Goal: Task Accomplishment & Management: Use online tool/utility

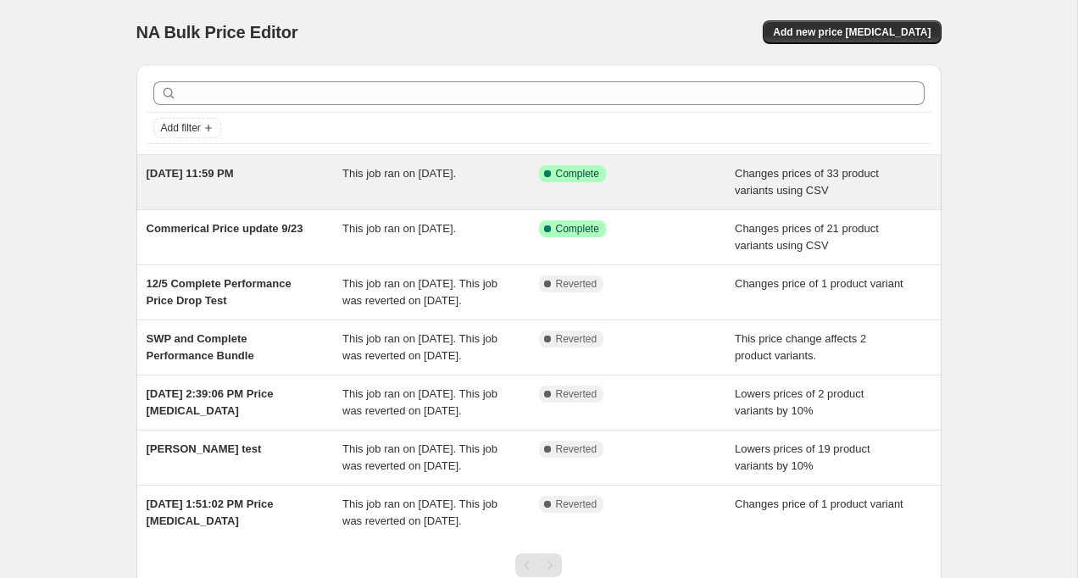
click at [257, 170] on div "[DATE] 11:59 PM" at bounding box center [245, 182] width 197 height 34
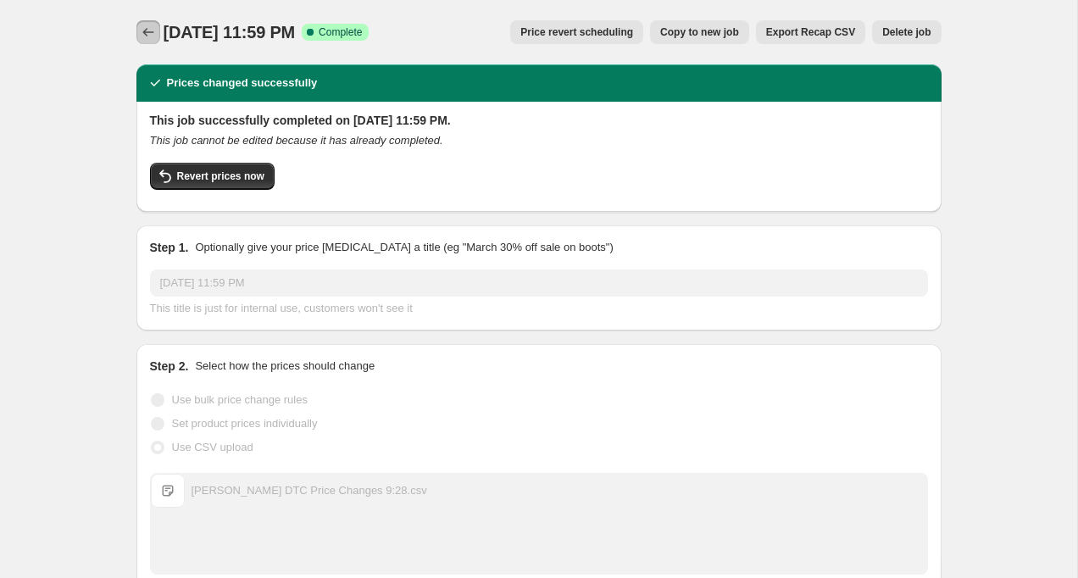
click at [149, 35] on icon "Price change jobs" at bounding box center [148, 32] width 17 height 17
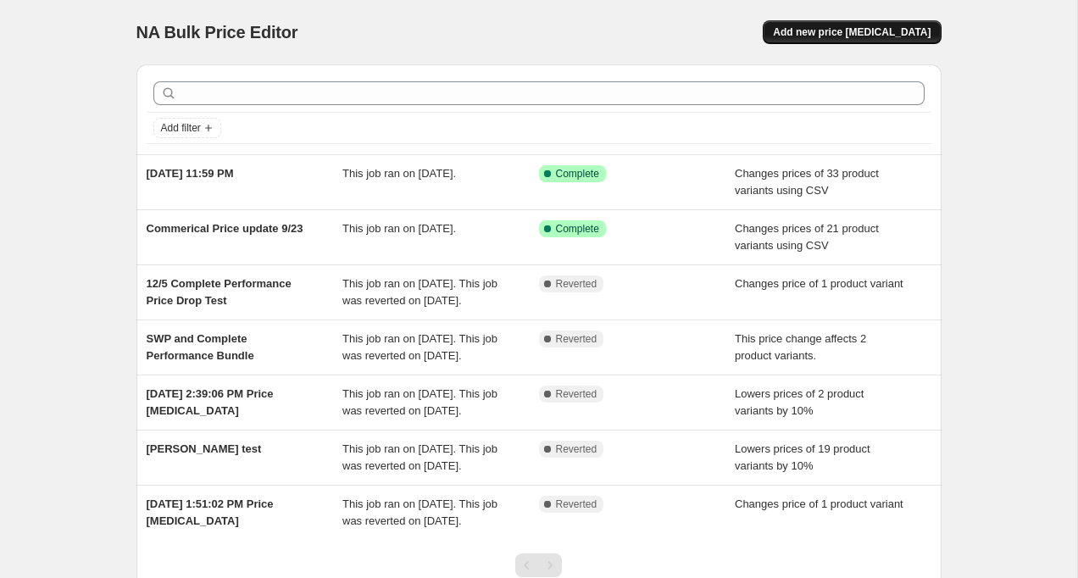
click at [896, 29] on span "Add new price [MEDICAL_DATA]" at bounding box center [852, 32] width 158 height 14
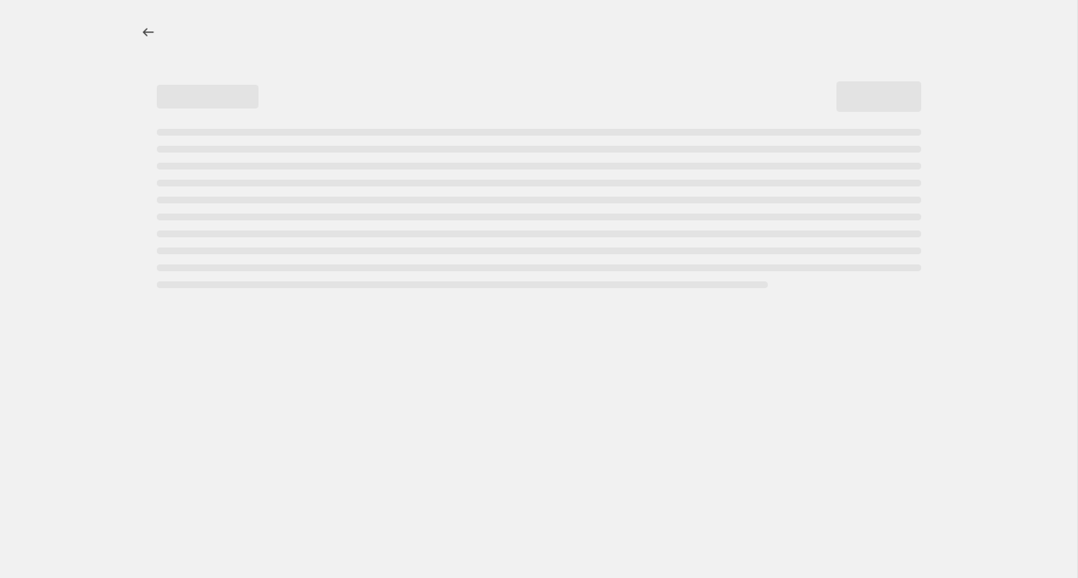
select select "percentage"
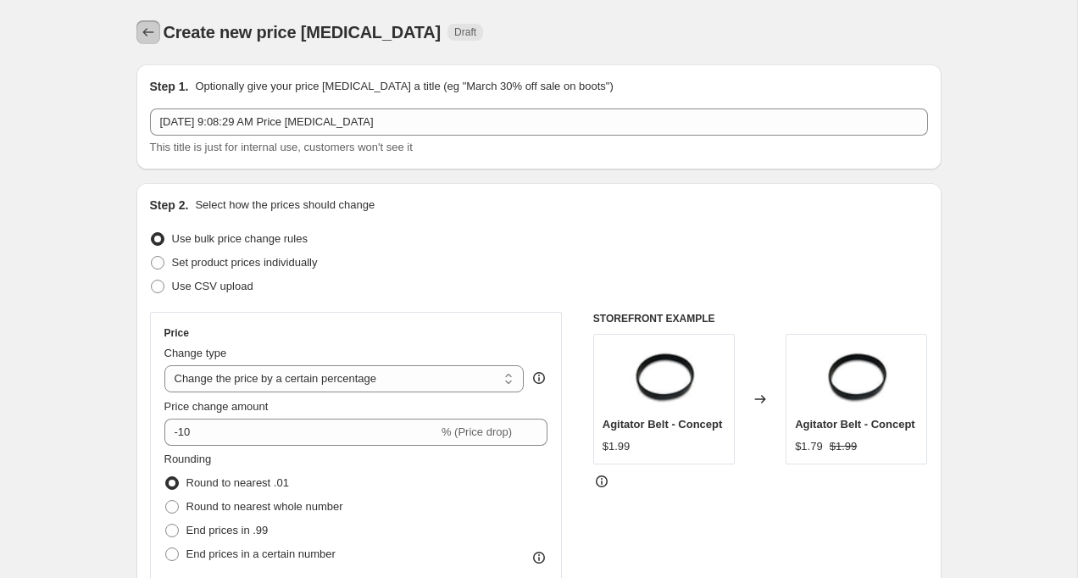
click at [147, 35] on icon "Price change jobs" at bounding box center [148, 32] width 17 height 17
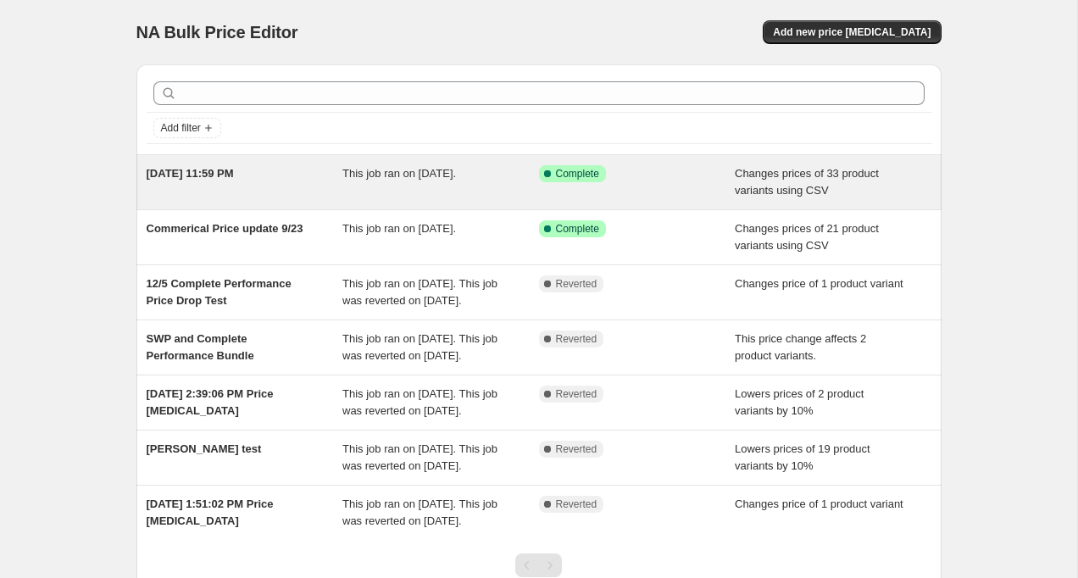
click at [286, 174] on div "[DATE] 11:59 PM" at bounding box center [245, 182] width 197 height 34
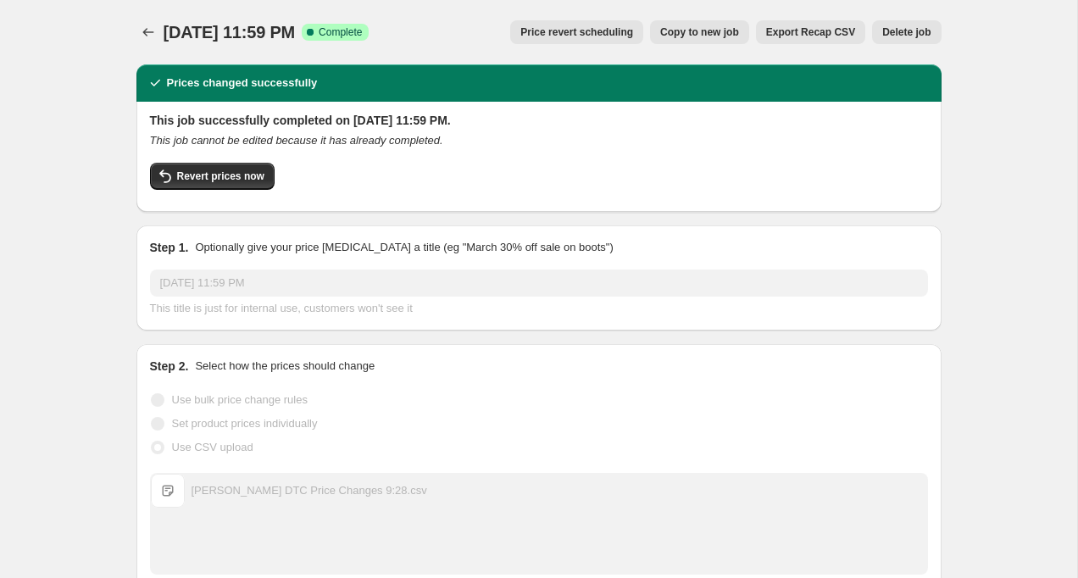
click at [280, 29] on span "[DATE] 11:59 PM" at bounding box center [230, 32] width 132 height 19
copy span "[DATE] 11:59 PM"
click at [141, 34] on icon "Price change jobs" at bounding box center [148, 32] width 17 height 17
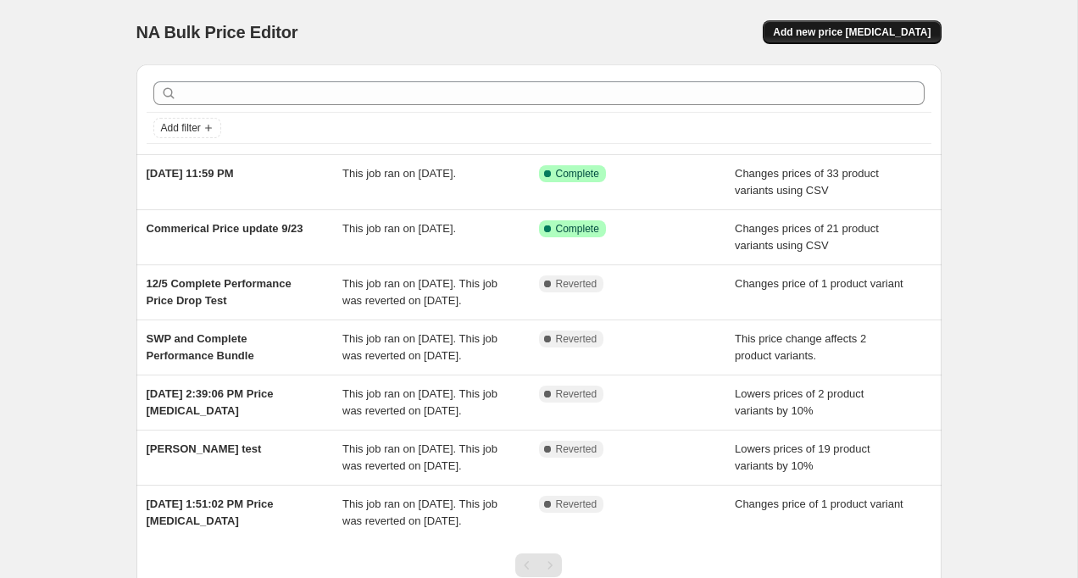
click at [876, 33] on span "Add new price [MEDICAL_DATA]" at bounding box center [852, 32] width 158 height 14
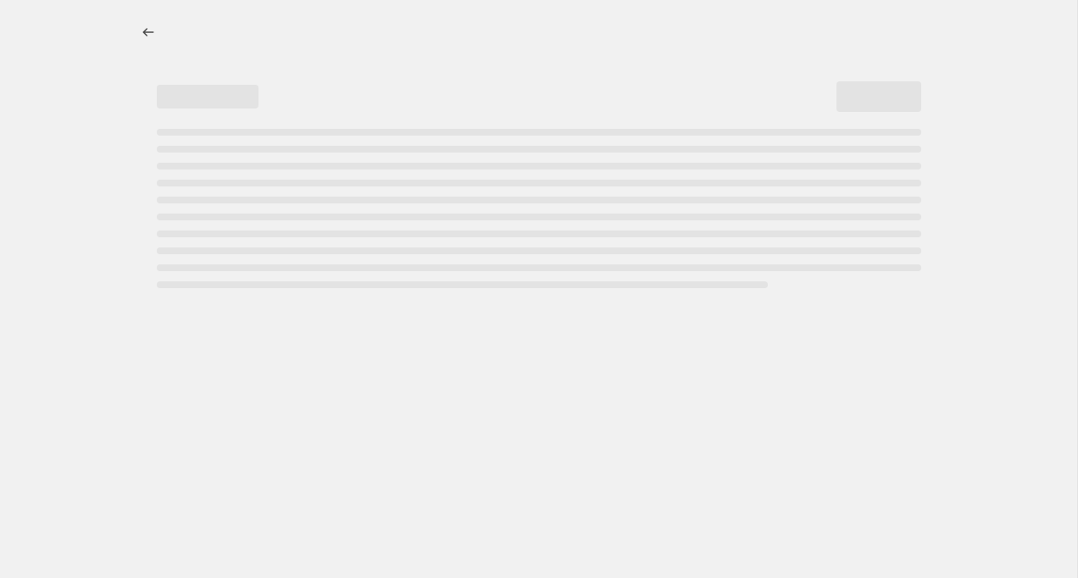
select select "percentage"
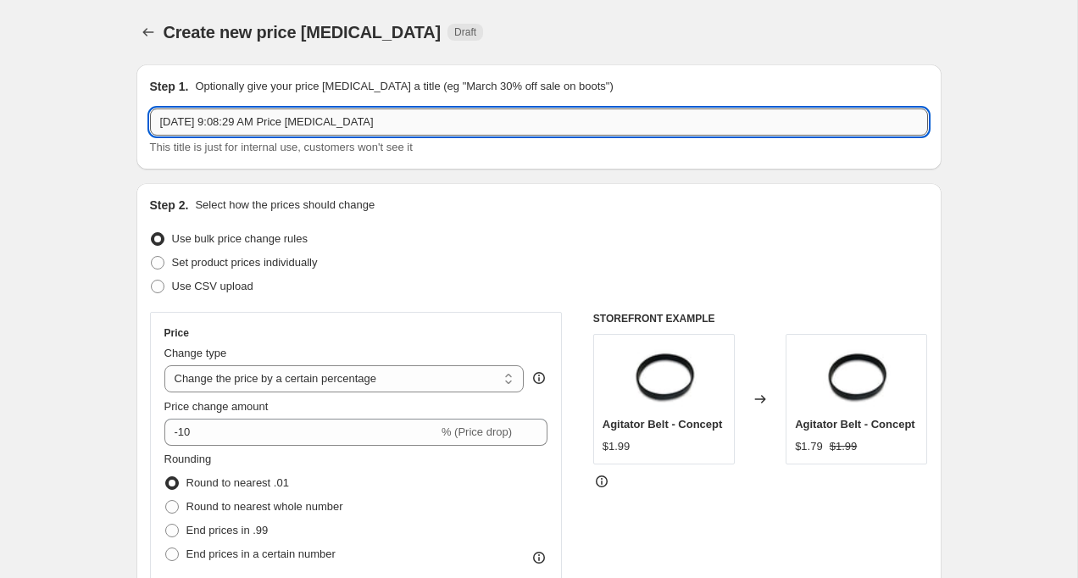
click at [281, 122] on input "[DATE] 9:08:29 AM Price [MEDICAL_DATA]" at bounding box center [539, 122] width 778 height 27
paste input "[DATE] 11:59 PM"
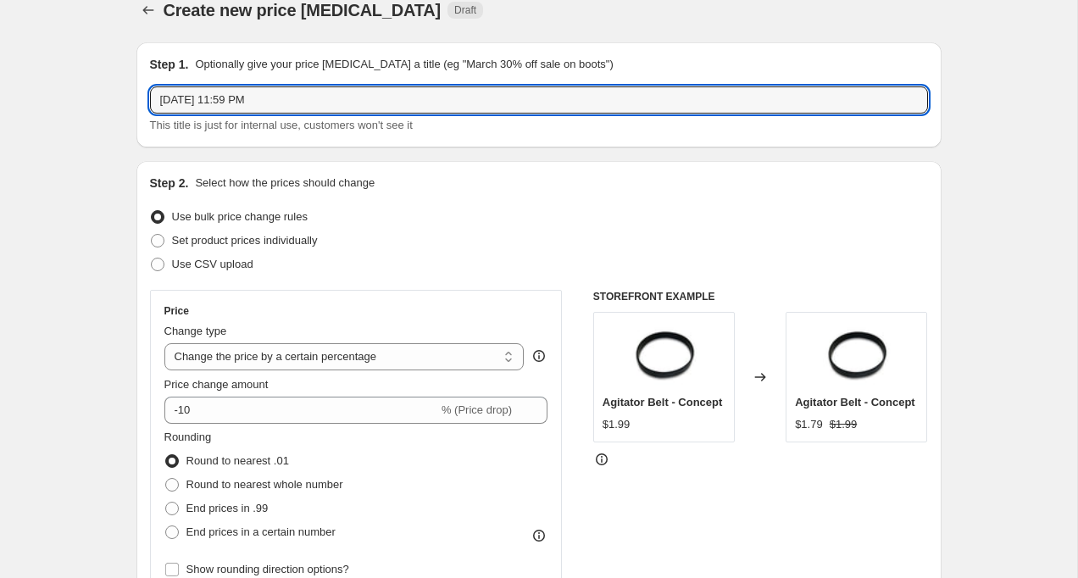
scroll to position [23, 0]
type input "[DATE] 11:59 PM"
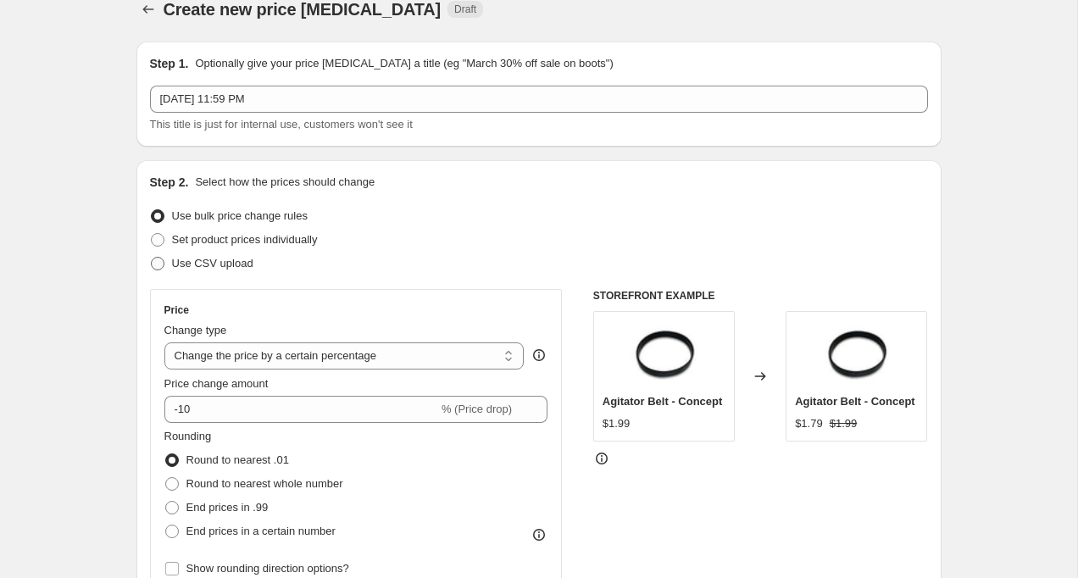
click at [156, 265] on span at bounding box center [158, 264] width 14 height 14
click at [152, 258] on input "Use CSV upload" at bounding box center [151, 257] width 1 height 1
radio input "true"
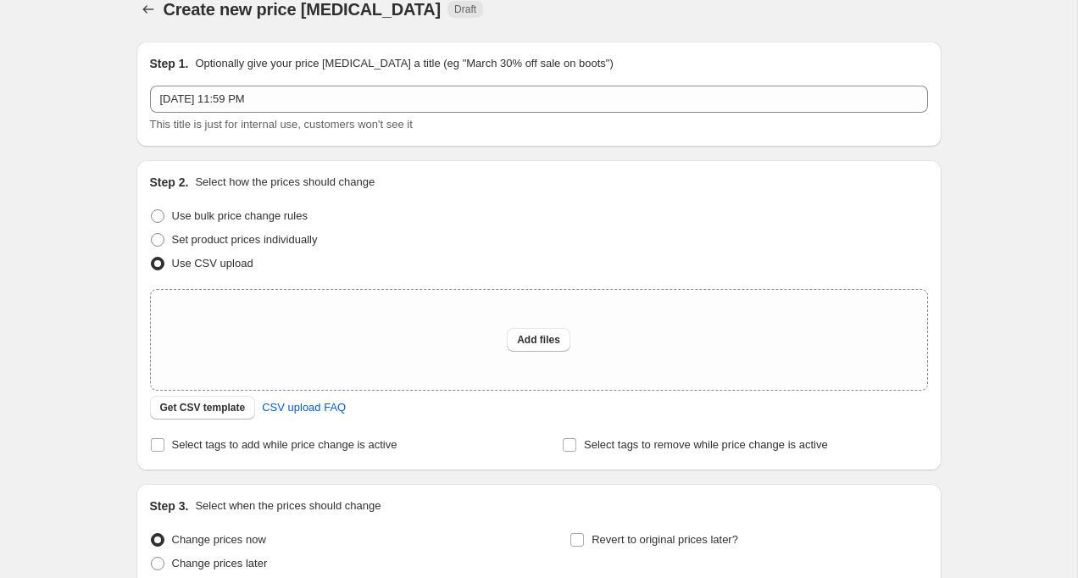
scroll to position [44, 0]
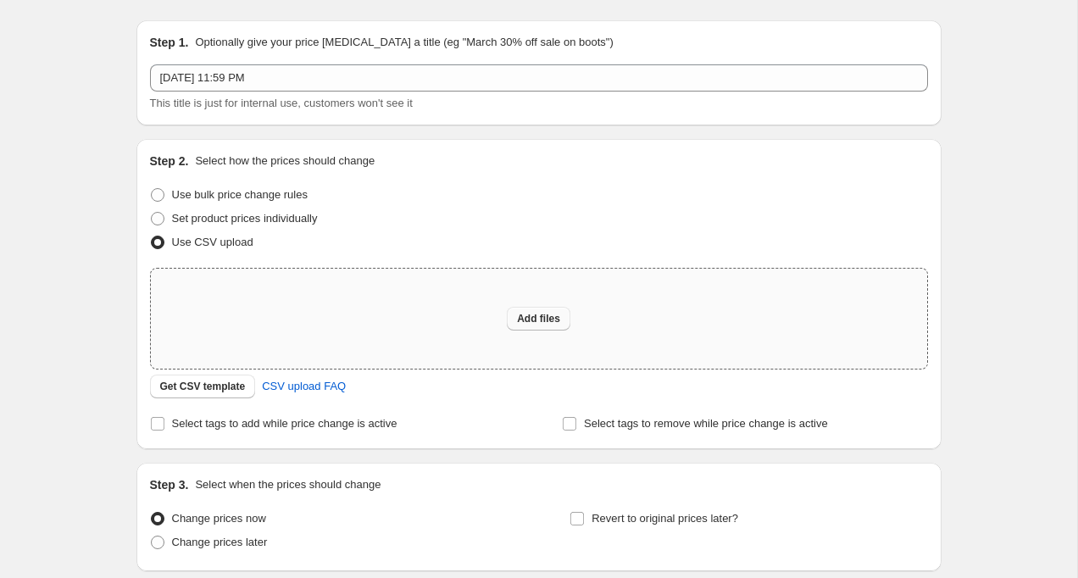
click at [528, 317] on span "Add files" at bounding box center [538, 319] width 43 height 14
type input "C:\fakepath\[PERSON_NAME] DTC Price Changes 10:5.csv"
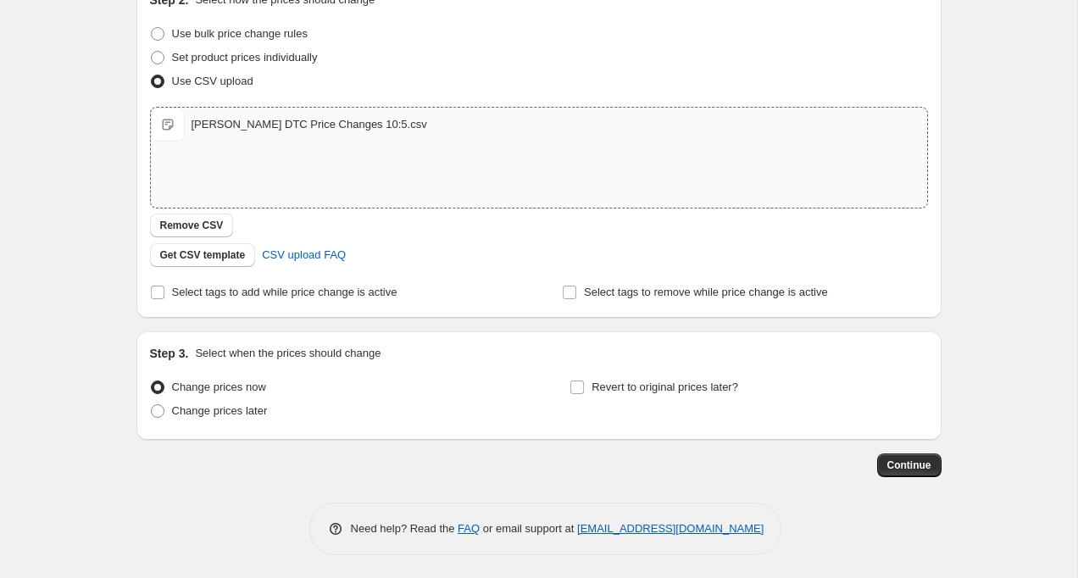
scroll to position [208, 0]
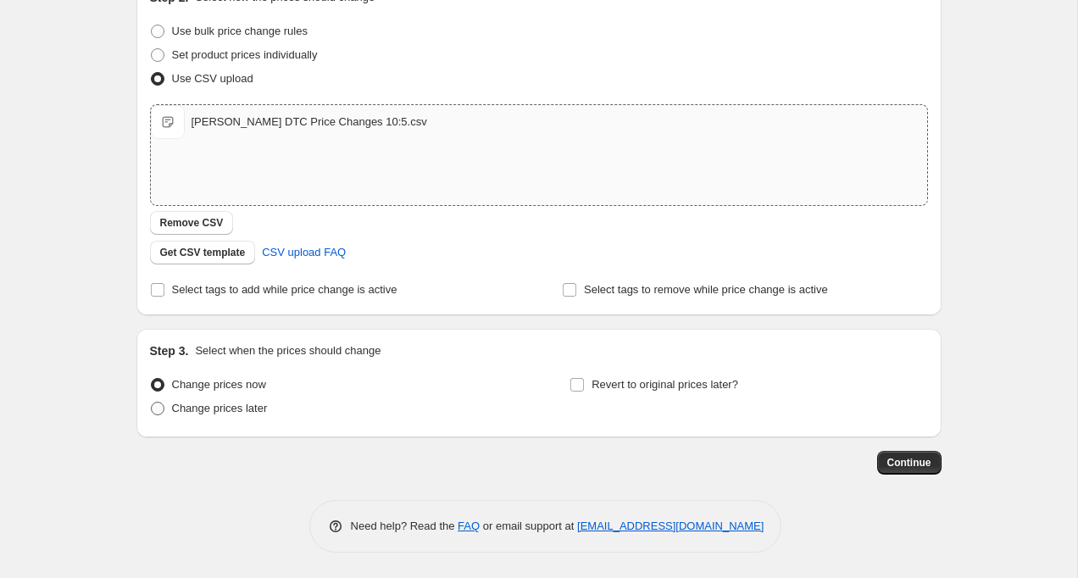
click at [157, 411] on span at bounding box center [158, 409] width 14 height 14
click at [152, 403] on input "Change prices later" at bounding box center [151, 402] width 1 height 1
radio input "true"
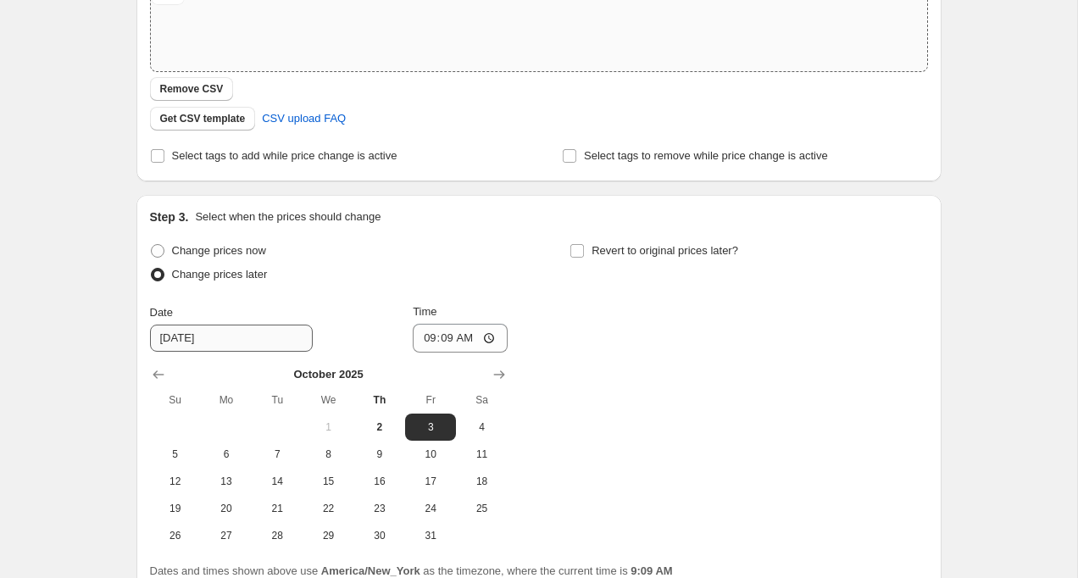
scroll to position [346, 0]
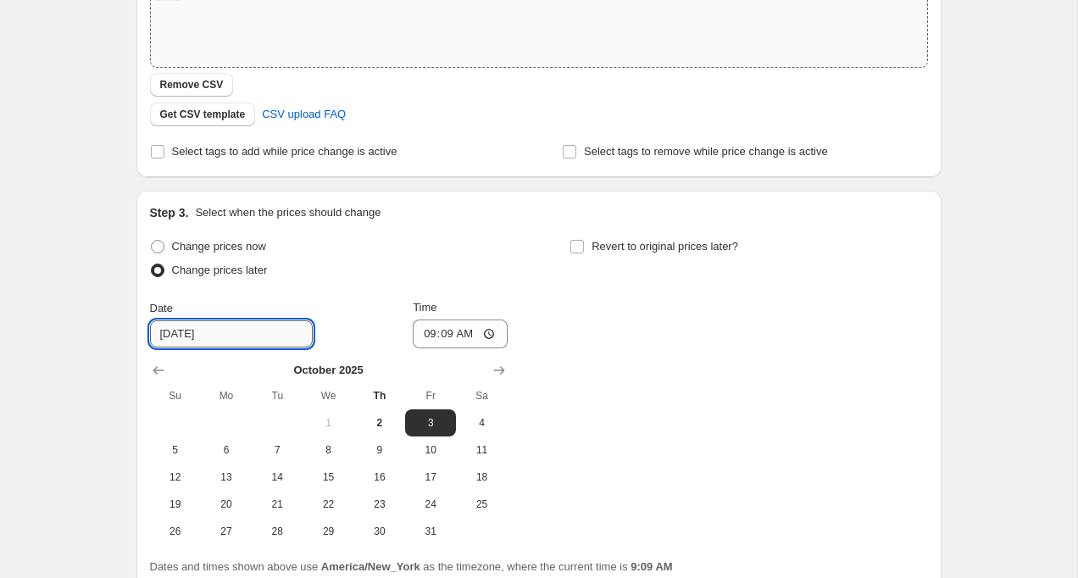
click at [235, 332] on input "[DATE]" at bounding box center [231, 333] width 163 height 27
click at [176, 451] on span "5" at bounding box center [175, 450] width 37 height 14
type input "[DATE]"
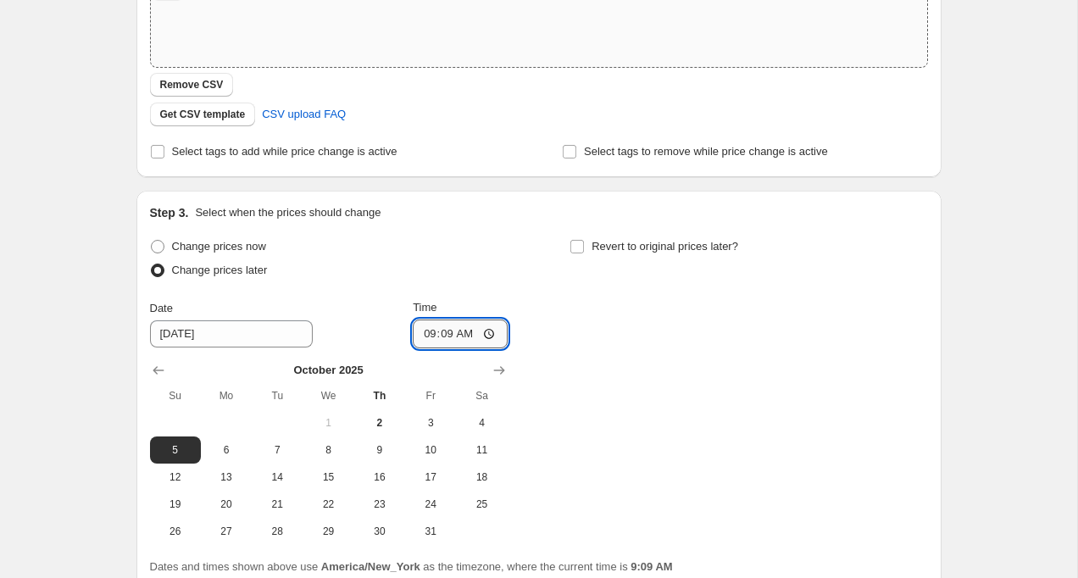
click at [451, 331] on input "09:09" at bounding box center [460, 334] width 95 height 29
type input "23:59"
click at [600, 376] on div "Change prices now Change prices later Date [DATE] Time 23:59 [DATE] Su Mo Tu We…" at bounding box center [539, 390] width 778 height 310
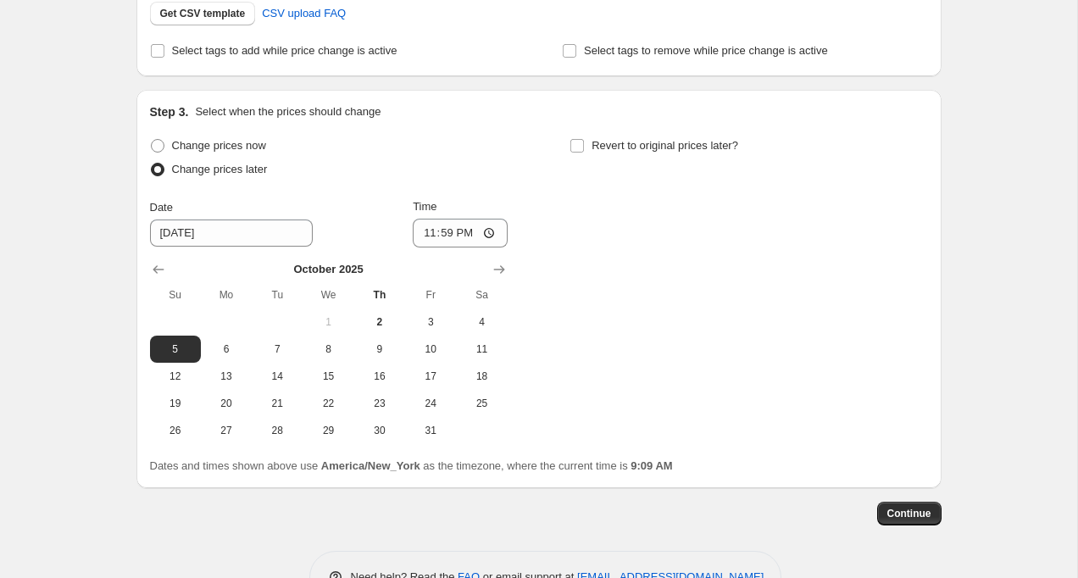
scroll to position [436, 0]
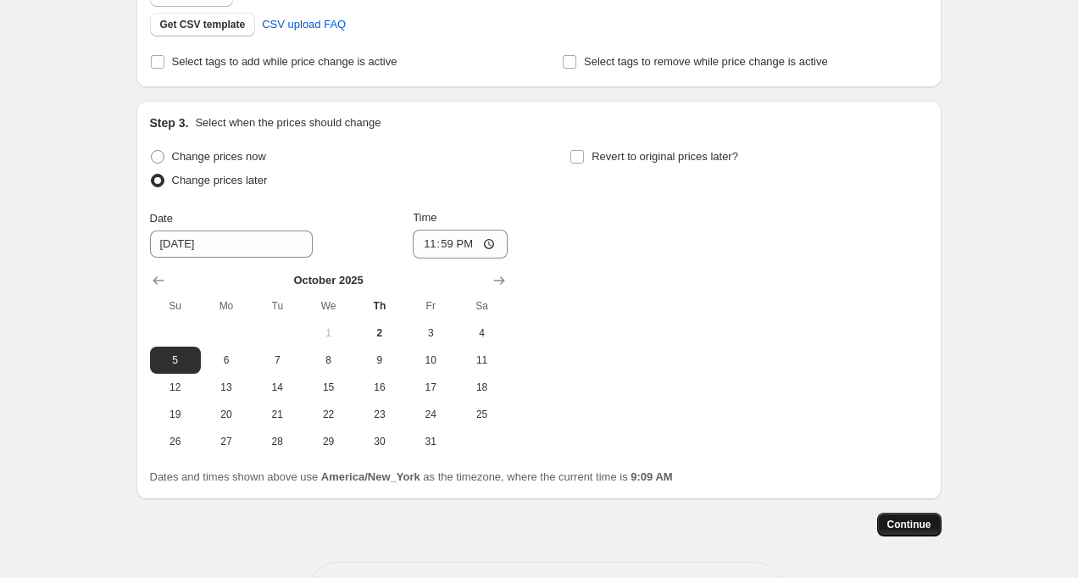
click at [898, 518] on span "Continue" at bounding box center [910, 525] width 44 height 14
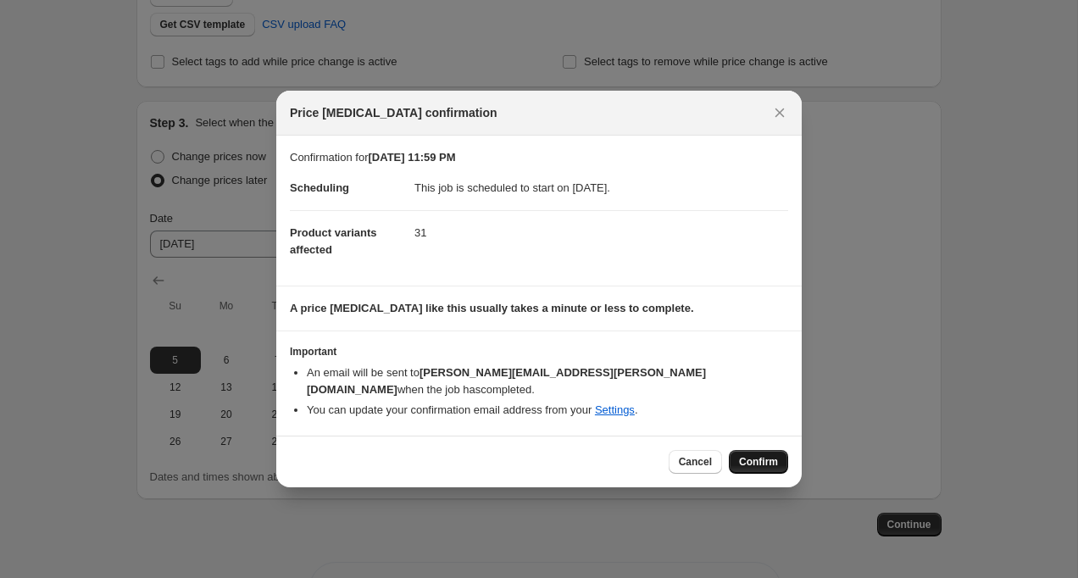
click at [747, 455] on span "Confirm" at bounding box center [758, 462] width 39 height 14
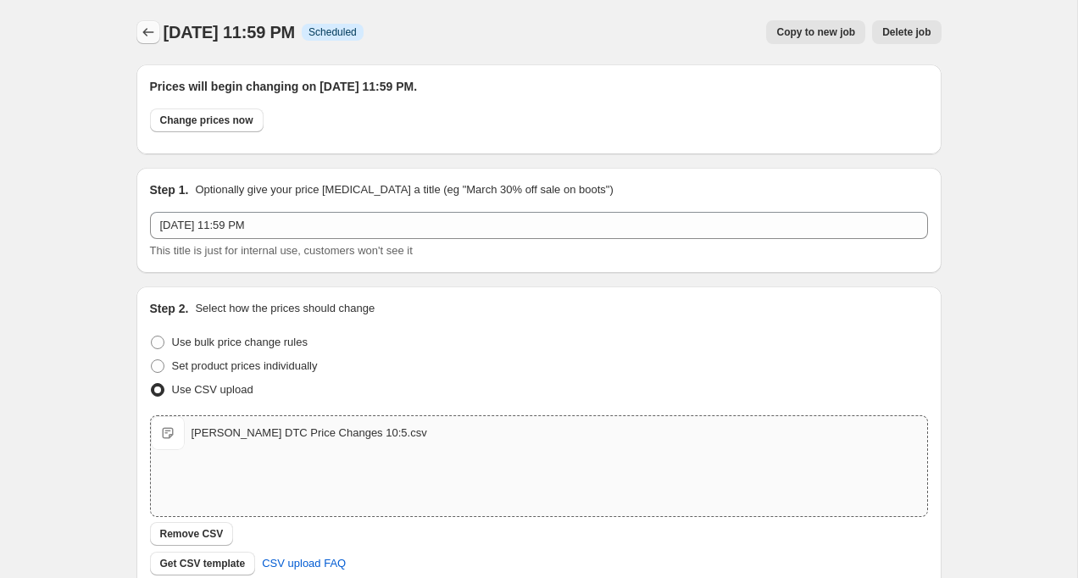
click at [144, 23] on button "Price change jobs" at bounding box center [148, 32] width 24 height 24
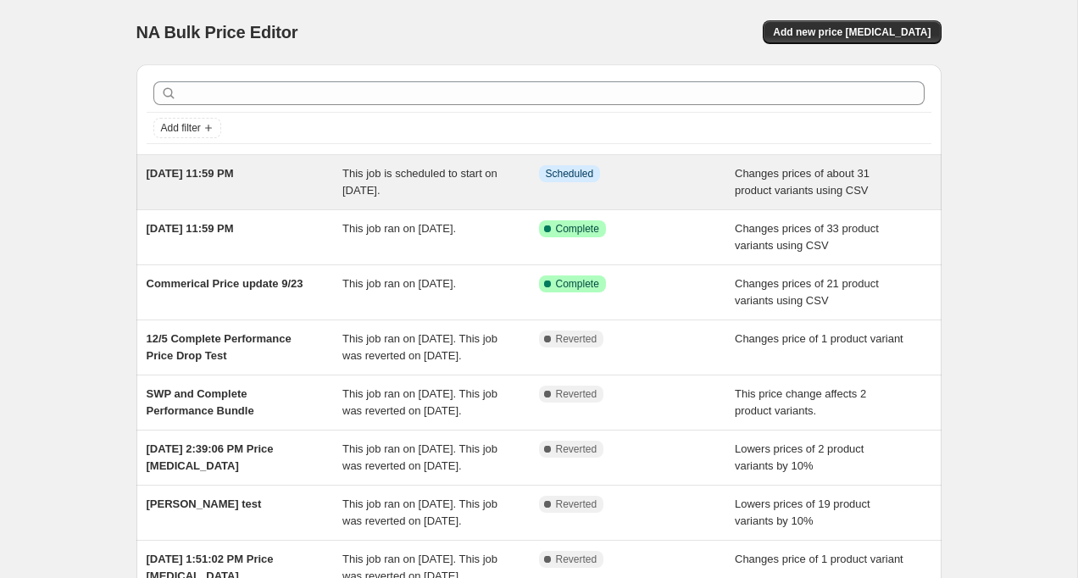
click at [244, 175] on div "[DATE] 11:59 PM" at bounding box center [245, 182] width 197 height 34
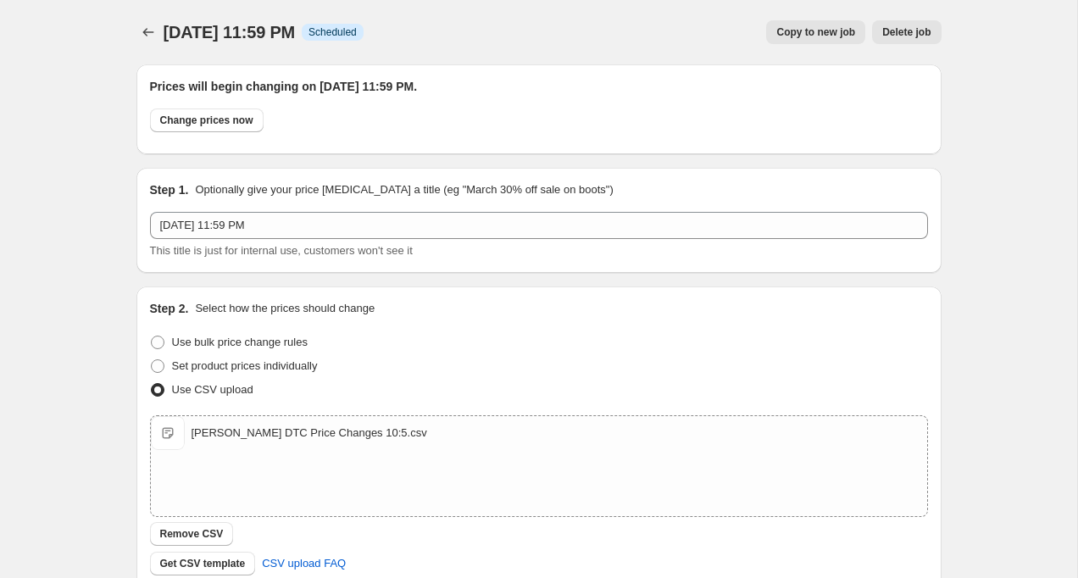
click at [264, 31] on span "[DATE] 11:59 PM" at bounding box center [230, 32] width 132 height 19
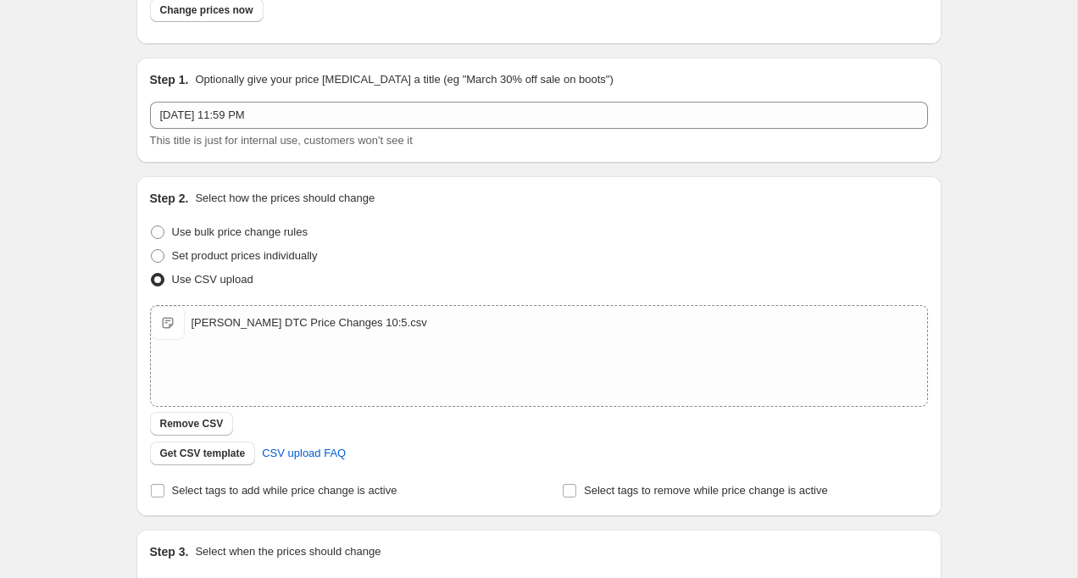
scroll to position [43, 0]
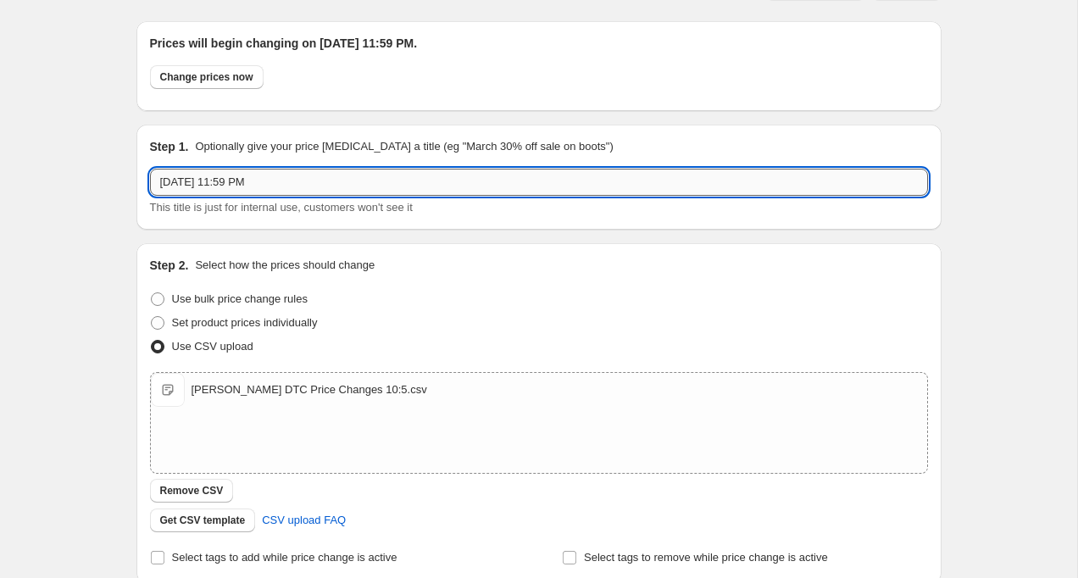
click at [165, 186] on input "[DATE] 11:59 PM" at bounding box center [539, 182] width 778 height 27
click at [188, 183] on input "[DATE] 11:59 PM" at bounding box center [539, 182] width 778 height 27
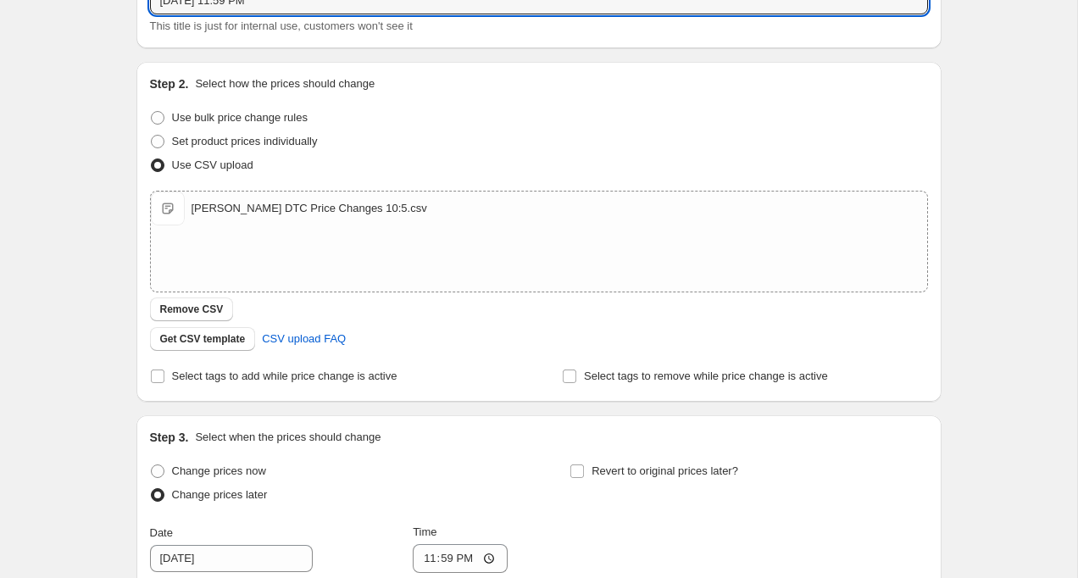
scroll to position [601, 0]
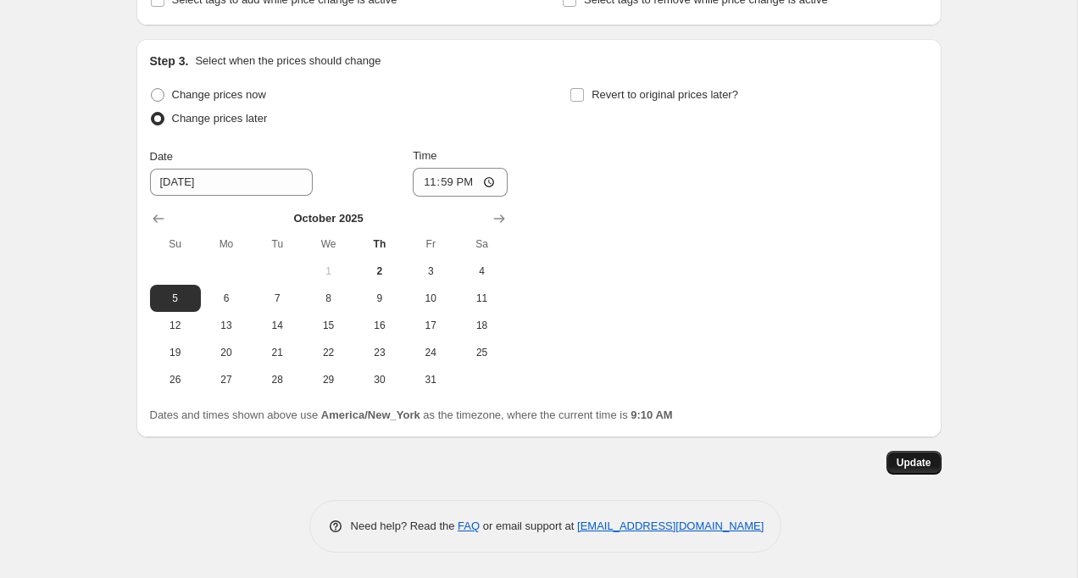
type input "[DATE] 11:59 PM"
click at [903, 465] on span "Update" at bounding box center [914, 463] width 35 height 14
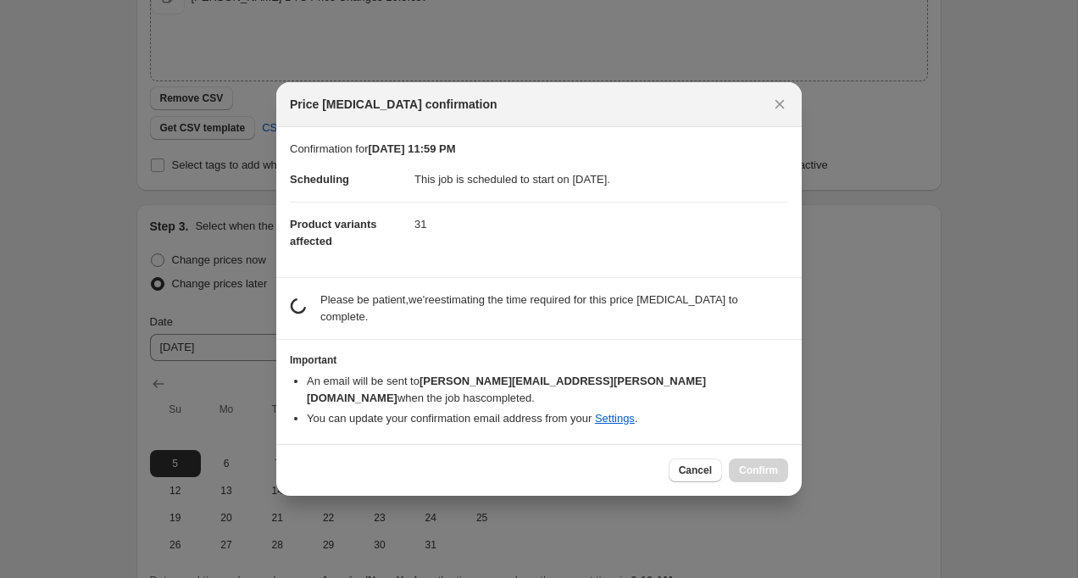
scroll to position [0, 0]
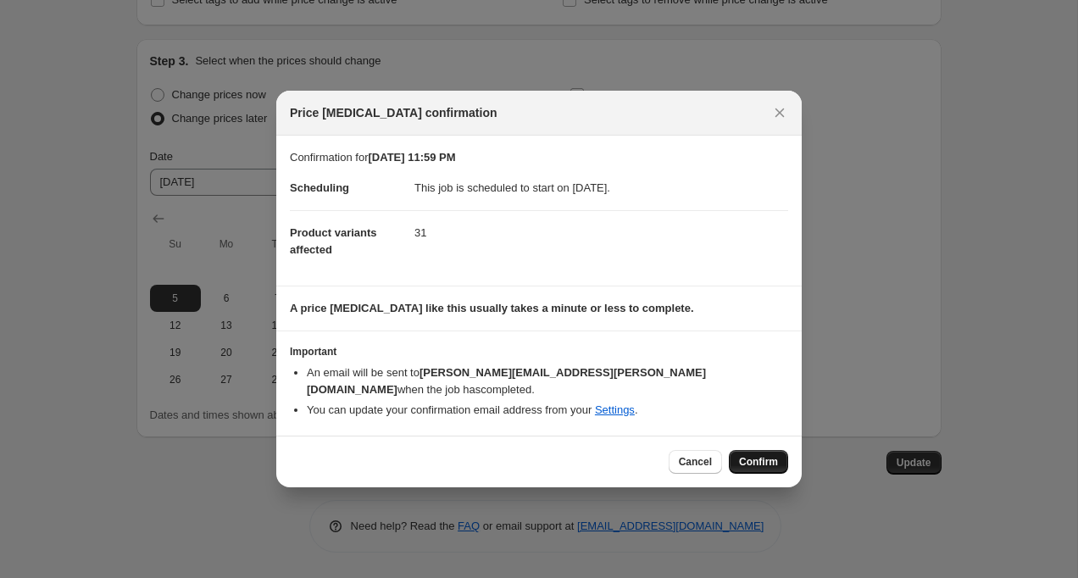
click at [756, 455] on span "Confirm" at bounding box center [758, 462] width 39 height 14
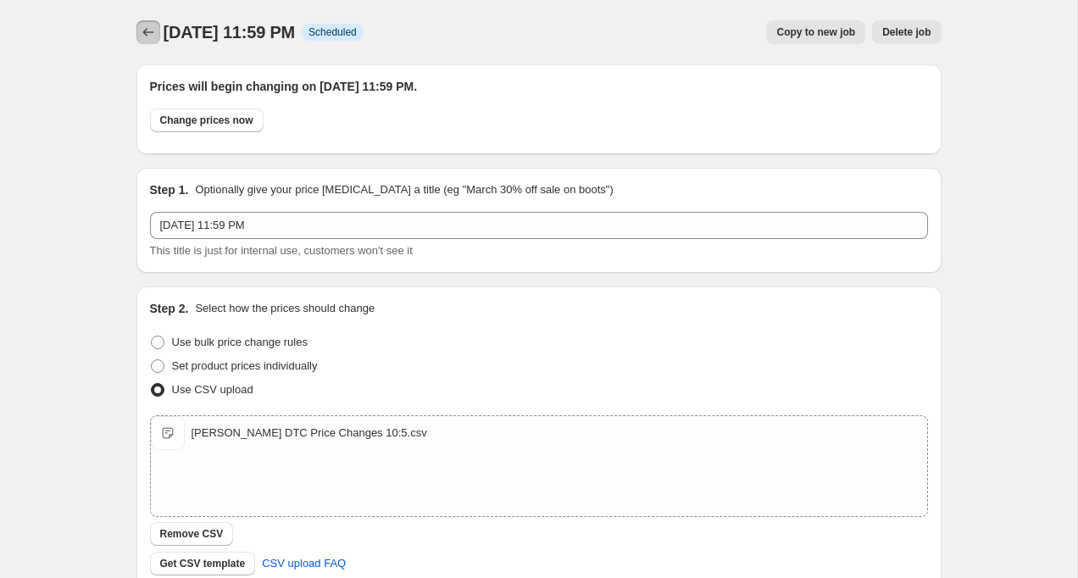
click at [140, 29] on icon "Price change jobs" at bounding box center [148, 32] width 17 height 17
